Goal: Entertainment & Leisure: Consume media (video, audio)

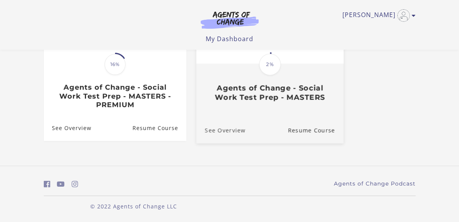
scroll to position [134, 0]
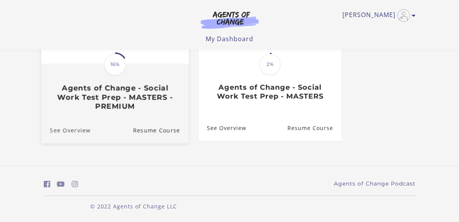
click at [41, 126] on link "See Overview" at bounding box center [65, 130] width 49 height 26
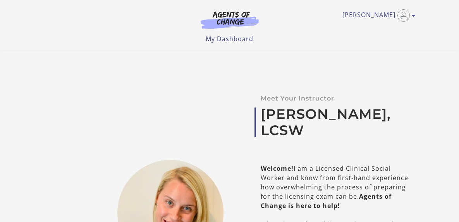
scroll to position [426, 0]
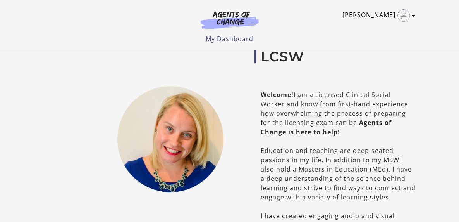
click at [412, 12] on link "[PERSON_NAME]" at bounding box center [377, 15] width 69 height 12
click at [404, 36] on link "Support" at bounding box center [384, 41] width 68 height 13
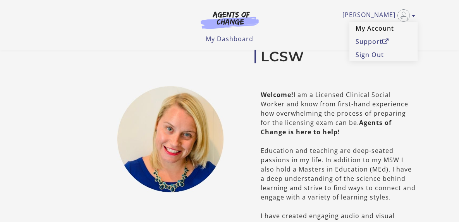
click at [410, 30] on link "My Account" at bounding box center [384, 28] width 68 height 13
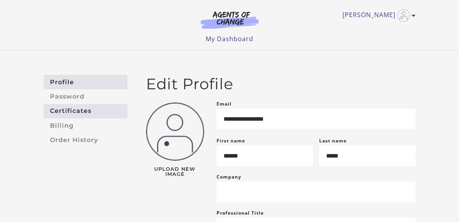
click at [44, 112] on link "Certificates" at bounding box center [86, 111] width 84 height 14
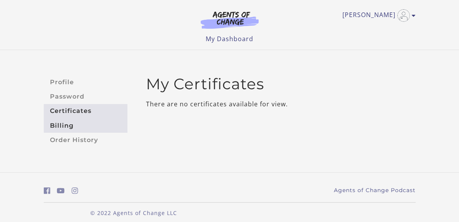
click at [44, 122] on link "Billing" at bounding box center [86, 125] width 84 height 14
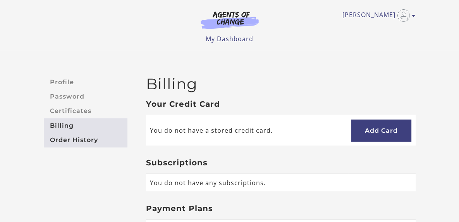
click at [44, 139] on link "Order History" at bounding box center [86, 140] width 84 height 14
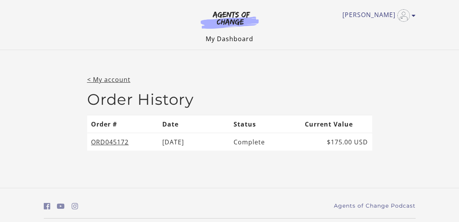
click at [228, 42] on link "My Dashboard" at bounding box center [230, 38] width 48 height 9
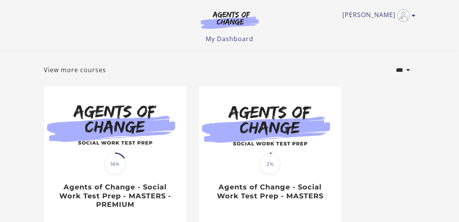
scroll to position [78, 0]
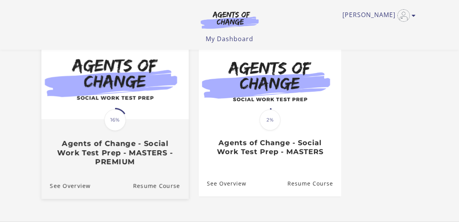
click at [104, 122] on span "16%" at bounding box center [115, 120] width 22 height 22
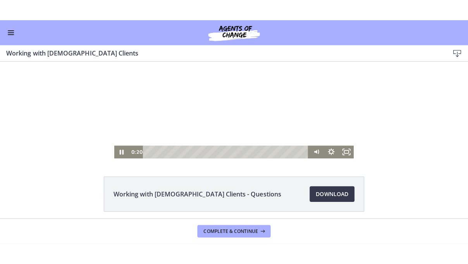
scroll to position [39, 0]
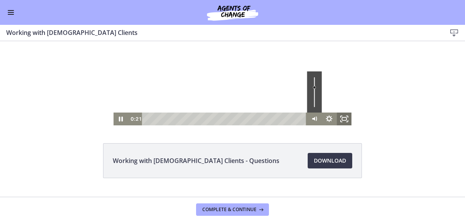
drag, startPoint x: 343, startPoint y: 121, endPoint x: 344, endPoint y: 152, distance: 30.2
click at [343, 121] on icon "Fullscreen" at bounding box center [344, 118] width 15 height 13
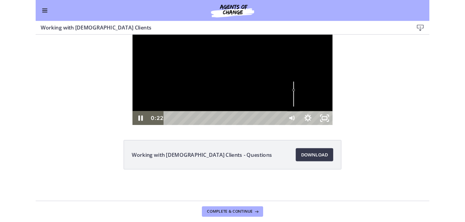
scroll to position [0, 0]
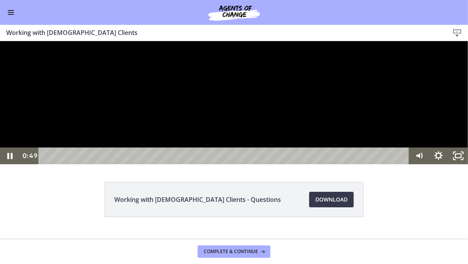
click at [460, 164] on div at bounding box center [234, 102] width 468 height 123
drag, startPoint x: 460, startPoint y: 183, endPoint x: 458, endPoint y: 113, distance: 70.2
click at [460, 164] on div at bounding box center [234, 102] width 468 height 123
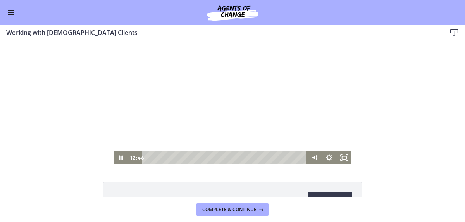
click at [15, 8] on button "Enable menu" at bounding box center [10, 12] width 9 height 9
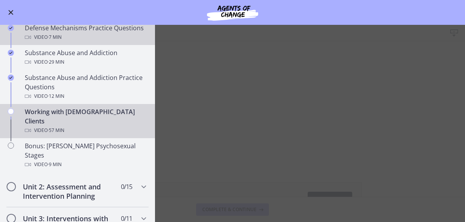
scroll to position [465, 0]
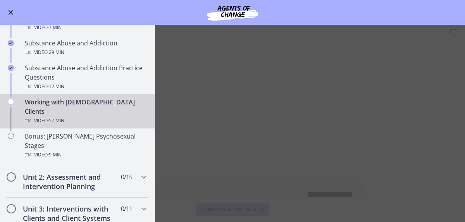
click at [11, 13] on span "Enable menu" at bounding box center [11, 12] width 5 height 5
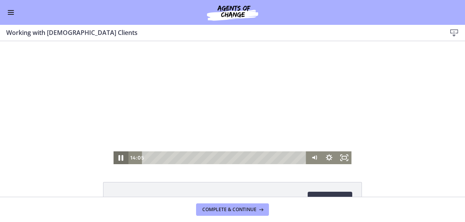
click at [120, 157] on icon "Pause" at bounding box center [121, 158] width 5 height 6
click at [114, 161] on icon "Play Video" at bounding box center [121, 158] width 18 height 16
click at [119, 160] on icon "Pause" at bounding box center [121, 158] width 5 height 6
click at [119, 158] on icon "Play Video" at bounding box center [121, 157] width 5 height 6
click at [310, 163] on icon "Mute" at bounding box center [314, 158] width 18 height 16
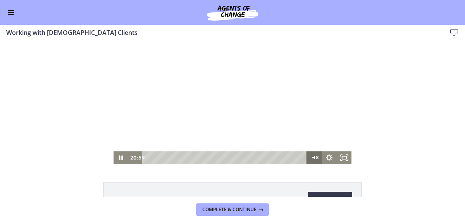
click at [310, 163] on icon "Unmute" at bounding box center [314, 157] width 15 height 13
click at [312, 158] on icon "Mute" at bounding box center [313, 156] width 3 height 3
click at [309, 157] on icon "Unmute" at bounding box center [314, 157] width 15 height 13
drag, startPoint x: 311, startPoint y: 127, endPoint x: 313, endPoint y: 117, distance: 10.3
click at [313, 117] on div "Volume" at bounding box center [314, 118] width 5 height 5
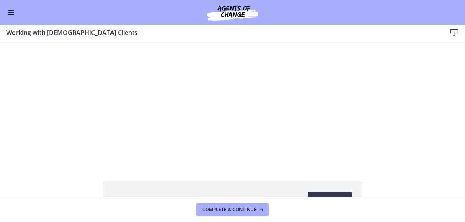
click at [403, 83] on div "Click for sound @keyframes VOLUME_SMALL_WAVE_FLASH { 0% { opacity: 0; } 33% { o…" at bounding box center [232, 102] width 465 height 123
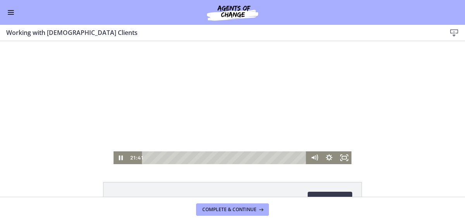
scroll to position [39, 0]
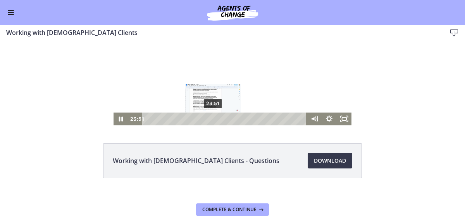
click at [210, 119] on div "23:51" at bounding box center [225, 118] width 155 height 13
click at [198, 118] on div "19:29" at bounding box center [225, 118] width 155 height 13
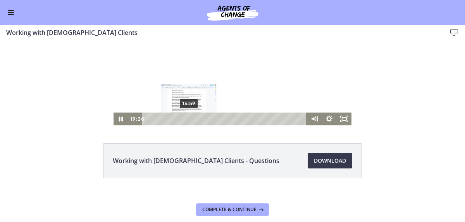
click at [186, 119] on div "14:59" at bounding box center [225, 118] width 155 height 13
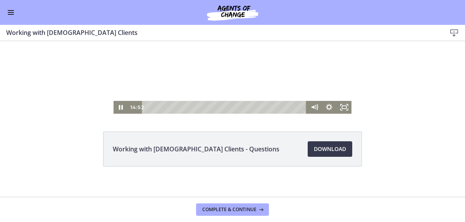
scroll to position [56, 0]
